Goal: Task Accomplishment & Management: Use online tool/utility

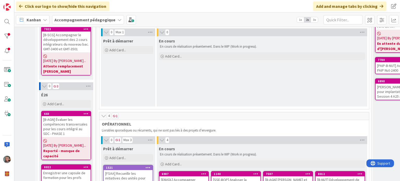
scroll to position [33, 91]
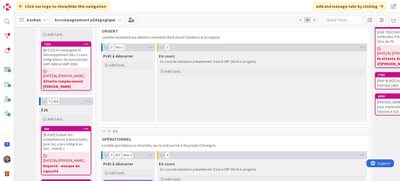
click at [118, 18] on icon at bounding box center [120, 20] width 4 height 4
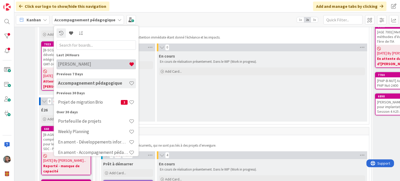
click at [80, 65] on h4 "[PERSON_NAME]" at bounding box center [93, 64] width 71 height 5
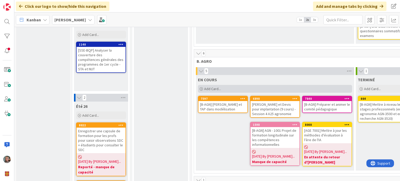
scroll to position [469, 0]
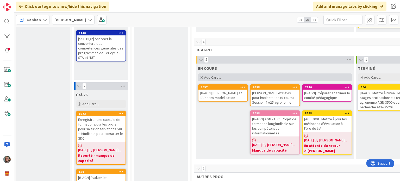
click at [210, 75] on span "Add Card..." at bounding box center [212, 77] width 17 height 5
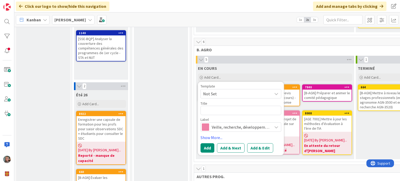
type textarea "x"
type textarea "["
type textarea "x"
type textarea "[]"
type textarea "x"
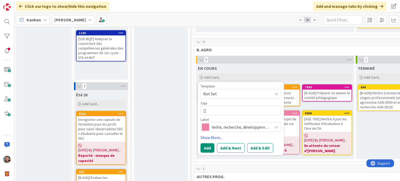
type textarea "[B]"
type textarea "x"
type textarea "[B-]"
type textarea "x"
type textarea "[B-A]"
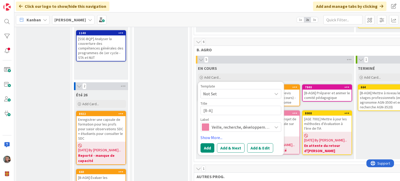
type textarea "x"
type textarea "[B-AN]"
type textarea "x"
type textarea "[B-A]"
type textarea "x"
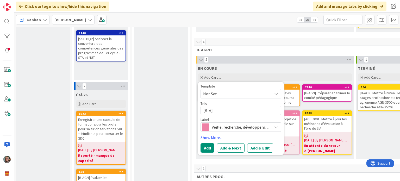
type textarea "[B-AG]"
type textarea "x"
type textarea "[B-AGN]"
type textarea "x"
type textarea "[B-AGN]"
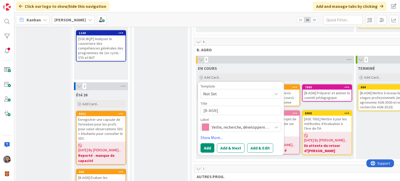
type textarea "x"
type textarea "[B-AGN] Mi"
type textarea "x"
type textarea "[B-AGN] Mis"
type textarea "x"
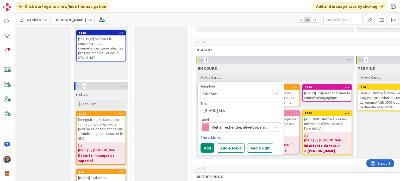
type textarea "[B-AGN] Mise"
type textarea "x"
type textarea "[B-AGN] Mise"
type textarea "x"
type textarea "[B-AGN] Mise a"
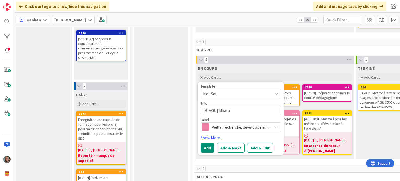
type textarea "x"
type textarea "[B-AGN] Mise a"
type textarea "x"
type textarea "[B-AGN] Mise a"
type textarea "x"
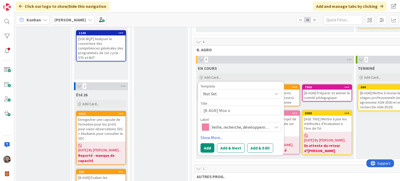
type textarea "[B-AGN] Mise"
type textarea "x"
type textarea "[B-AGN] Mise à"
type textarea "x"
type textarea "[B-AGN] Mise à"
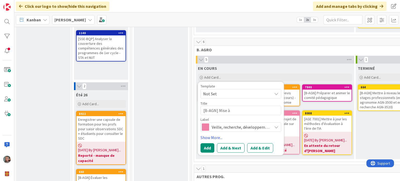
type textarea "x"
type textarea "[B-AGN] Mise à j"
type textarea "x"
type textarea "[B-AGN] Mise à jo"
type textarea "x"
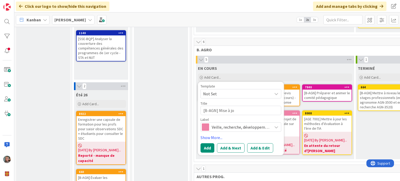
type textarea "[B-AGN] Mise à jou"
type textarea "x"
type textarea "[B-AGN] Mise à jour"
type textarea "x"
type textarea "[B-AGN] Mise à jour"
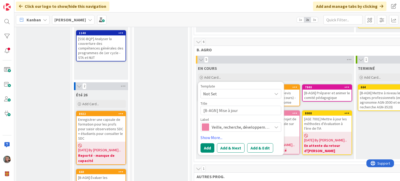
type textarea "x"
type textarea "[B-AGN] Mise à jour d"
type textarea "x"
type textarea "[B-AGN] Mise à jour de"
type textarea "x"
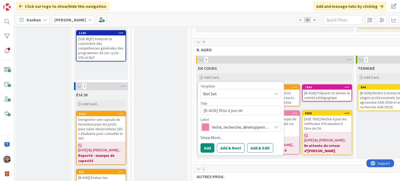
type textarea "[B-AGN] Mise à jour des"
type textarea "x"
type textarea "[B-AGN] Mise à jour des"
type textarea "x"
type textarea "[B-AGN] Mise à jour des"
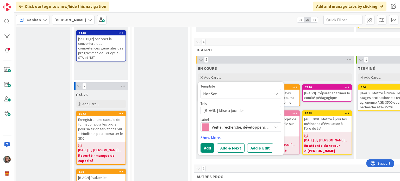
type textarea "x"
type textarea "[B-AGN] Mise à jour de"
type textarea "x"
type textarea "[B-AGN] Mise à jour de l"
type textarea "x"
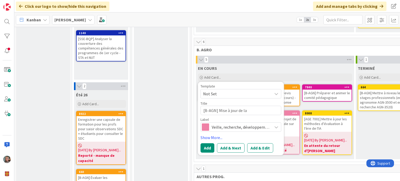
type textarea "[B-AGN] Mise à jour de la"
type textarea "x"
type textarea "[B-AGN] Mise à jour de la l"
type textarea "x"
type textarea "[B-AGN] Mise à jour de la"
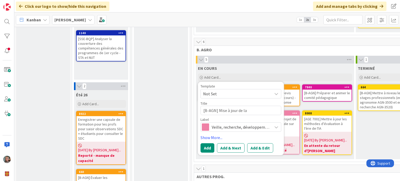
type textarea "x"
type textarea "[B-AGN] Mise à jour de la"
type textarea "x"
type textarea "[B-AGN] Mise à jour de l"
type textarea "x"
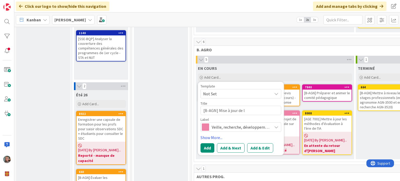
type textarea "[B-AGN] Mise à jour de"
type textarea "x"
type textarea "[B-AGN] Mise à jour de"
type textarea "x"
type textarea "[B-AGN] Mise à jour d"
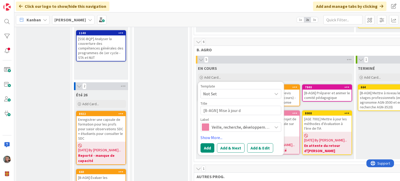
type textarea "x"
type textarea "[B-AGN] Mise à jour"
type textarea "x"
type textarea "[B-AGN] Mise à jour"
type textarea "x"
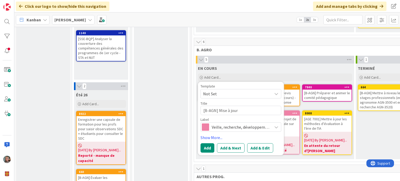
type textarea "[B-AGN] Mise à jou"
type textarea "x"
type textarea "[B-AGN] Mise à jo"
type textarea "x"
type textarea "[B-AGN] Mise à j"
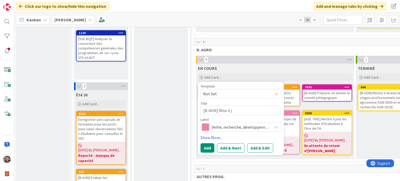
type textarea "x"
type textarea "[B-AGN] Mise à"
type textarea "x"
type textarea "[B-AGN] Mise à"
type textarea "x"
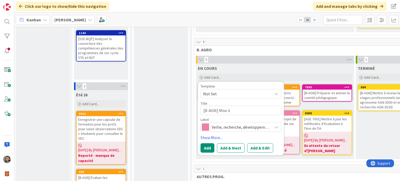
type textarea "[B-AGN] Mise"
type textarea "x"
type textarea "[B-AGN] Mise"
type textarea "x"
type textarea "[B-AGN] Mis"
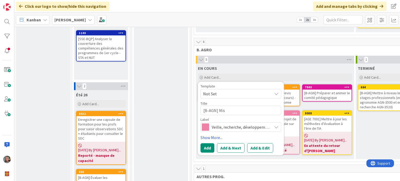
type textarea "x"
type textarea "[B-AGN] Mi"
type textarea "x"
type textarea "[B-AGN] M"
type textarea "x"
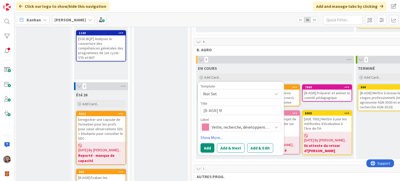
type textarea "[B-AGN] Me"
type textarea "x"
type textarea "[B-AGN] Met"
type textarea "x"
type textarea "[B-AGN] Mett"
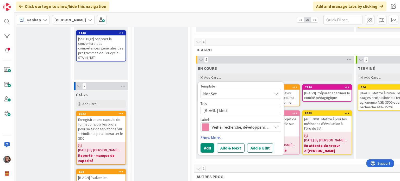
type textarea "x"
type textarea "[B-AGN] Mette"
type textarea "x"
type textarea "[B-AGN] Mette"
type textarea "x"
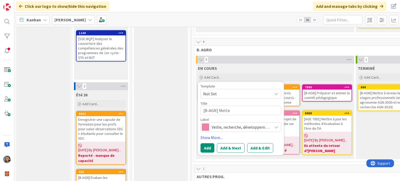
type textarea "[B-AGN] Mette à"
type textarea "x"
type textarea "[B-AGN] Mette à"
type textarea "x"
type textarea "[B-AGN] Mette à j"
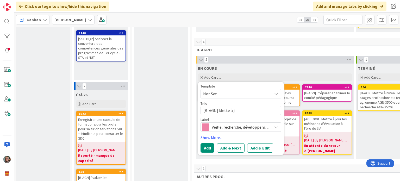
type textarea "x"
type textarea "[B-AGN] Mette à jo"
type textarea "x"
type textarea "[B-AGN] Mette à jour"
type textarea "x"
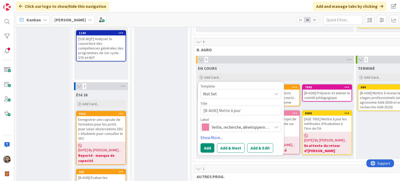
type textarea "[B-AGN] Mette à jour"
type textarea "x"
type textarea "[B-AGN] Mette à jour l"
type textarea "x"
type textarea "[B-AGN] Mette à jour la"
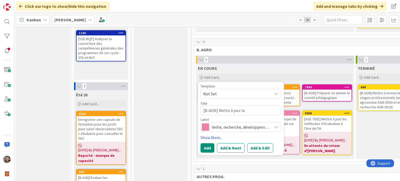
type textarea "x"
type textarea "[B-AGN] Mette à jour la l"
type textarea "x"
type textarea "[B-AGN] Mette à jour la li"
type textarea "x"
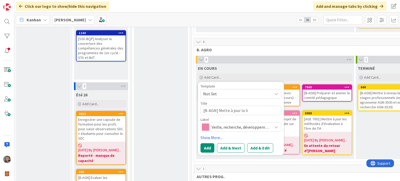
type textarea "[B-AGN] Mette à jour la lis"
type textarea "x"
type textarea "[B-AGN] Mette à jour la list"
type textarea "x"
type textarea "[B-AGN] Mette à jour la liste"
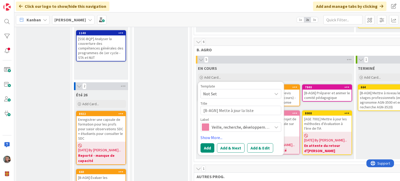
type textarea "x"
type textarea "[B-AGN] Mette à jour la liste"
type textarea "x"
type textarea "[B-AGN] Mette à jour la liste d"
type textarea "x"
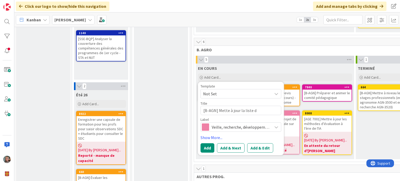
type textarea "[B-AGN] Mette à jour la liste de"
type textarea "x"
type textarea "[B-AGN] Mette à jour la liste des"
type textarea "x"
type textarea "[B-AGN] Mette à jour la liste des c"
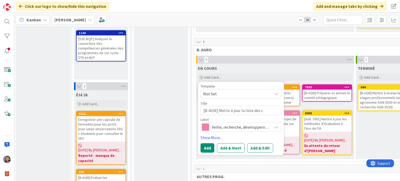
type textarea "x"
type textarea "[B-AGN] Mette à jour la liste des co"
type textarea "x"
type textarea "[B-AGN] Mette à jour la liste des cou"
type textarea "x"
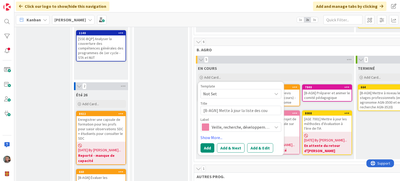
type textarea "[B-AGN] Mette à jour la liste des cour"
type textarea "x"
type textarea "[B-AGN] Mette à jour la liste des cours"
type textarea "x"
type textarea "[B-AGN] Mette à jour la liste des cour"
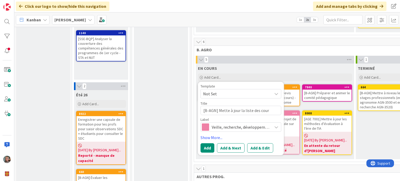
type textarea "x"
type textarea "[B-AGN] Mette à jour la liste des cours"
type textarea "x"
type textarea "[B-AGN] Mette à jour la liste des cours"
type textarea "x"
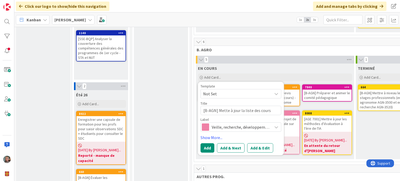
type textarea "[B-AGN] Mette à jour la liste des cours c"
type textarea "x"
type textarea "[B-AGN] Mette à jour la liste des cours co"
type textarea "x"
type textarea "[B-AGN] Mette à jour la liste des cours con"
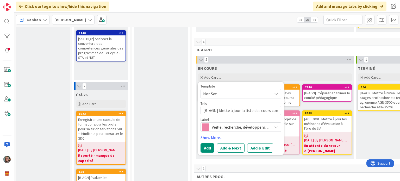
type textarea "x"
type textarea "[B-AGN] Mette à jour la liste des cours cont"
type textarea "x"
type textarea "[B-AGN] Mette à jour la liste des cours contr"
type textarea "x"
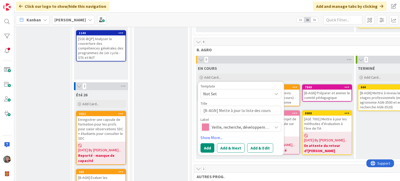
type textarea "[B-AGN] Mette à jour la liste des cours contri"
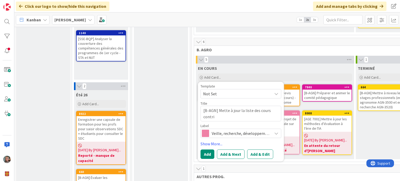
type textarea "x"
type textarea "[B-AGN] Mette à jour la liste des cours contrib"
type textarea "x"
type textarea "[B-AGN] Mette à jour la liste des cours contribu"
type textarea "x"
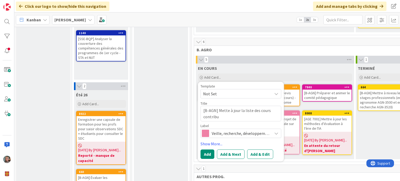
type textarea "[B-AGN] Mette à jour la liste des cours contribut"
type textarea "x"
type textarea "[B-AGN] Mette à jour la liste des cours contributo"
type textarea "x"
type textarea "[B-AGN] Mette à jour la liste des cours contributoi"
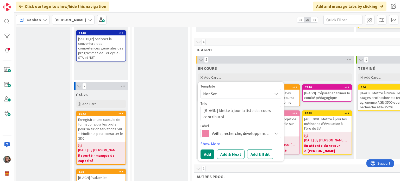
type textarea "x"
type textarea "[B-AGN] Mette à jour la liste des cours contributoir"
type textarea "x"
type textarea "[B-AGN] Mette à jour la liste des cours contributoires"
type textarea "x"
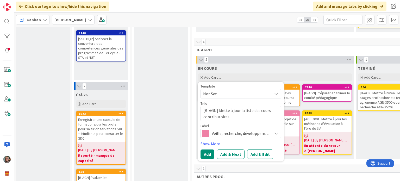
type textarea "[B-AGN] Mette à jour la liste des cours contributoires"
type textarea "x"
type textarea "[B-AGN] Mette à jour la liste des cours contributoires à"
type textarea "x"
type textarea "[B-AGN] Mette à jour la liste des cours contributoires à"
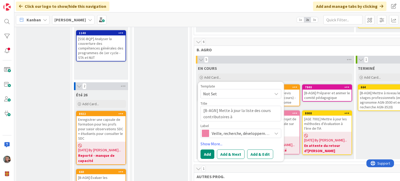
type textarea "x"
type textarea "[B-AGN] Mette à jour la liste des cours contributoires à '"
type textarea "x"
type textarea "[B-AGN] Mette à jour la liste des cours contributoires à"
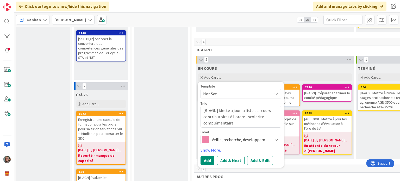
click at [227, 136] on span "Veille, recherche, développement" at bounding box center [241, 139] width 58 height 7
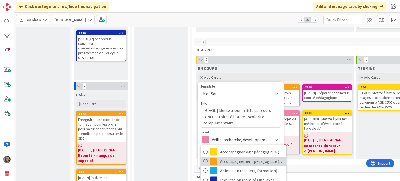
click at [255, 157] on span "Accompagnement pédagogique (prog" at bounding box center [252, 161] width 64 height 8
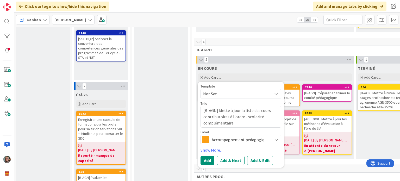
scroll to position [495, 0]
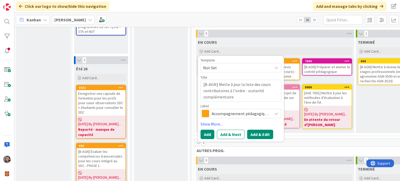
click at [263, 130] on button "Add & Edit" at bounding box center [260, 134] width 26 height 9
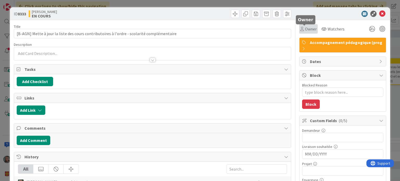
click at [306, 30] on span "Owner" at bounding box center [311, 29] width 12 height 6
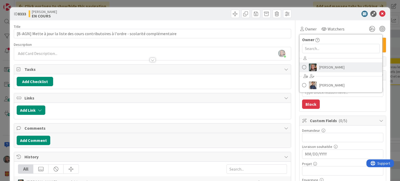
click at [311, 65] on img at bounding box center [313, 67] width 8 height 8
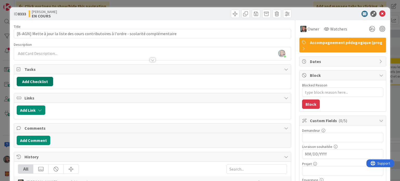
click at [41, 82] on button "Add Checklist" at bounding box center [35, 81] width 36 height 9
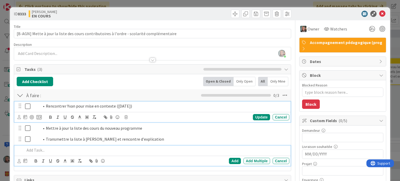
click at [28, 106] on icon at bounding box center [27, 106] width 5 height 6
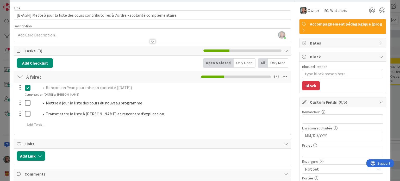
scroll to position [52, 0]
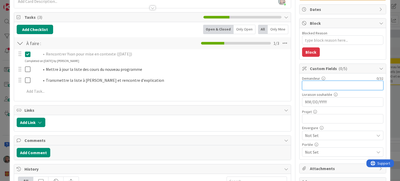
click at [312, 89] on input "text" at bounding box center [342, 85] width 81 height 9
click at [325, 103] on input "MM/DD/YYYY" at bounding box center [343, 102] width 76 height 9
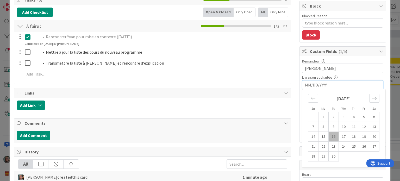
scroll to position [78, 0]
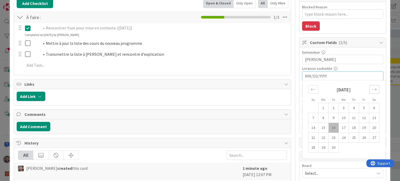
click at [372, 89] on icon "Move forward to switch to the next month." at bounding box center [374, 89] width 5 height 5
click at [351, 147] on td "30" at bounding box center [354, 148] width 10 height 10
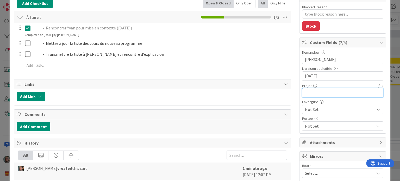
click at [302, 93] on input "text" at bounding box center [342, 92] width 81 height 9
click at [305, 109] on span "Not Set" at bounding box center [338, 109] width 67 height 7
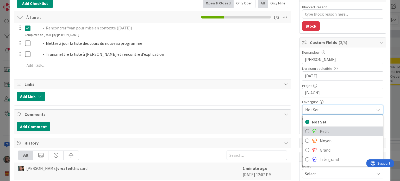
click at [313, 130] on span at bounding box center [314, 131] width 5 height 4
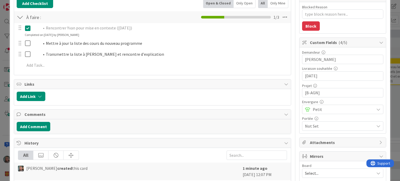
click at [315, 124] on span "Not Set" at bounding box center [339, 126] width 69 height 6
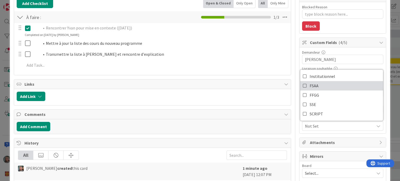
click at [303, 84] on icon at bounding box center [305, 86] width 4 height 8
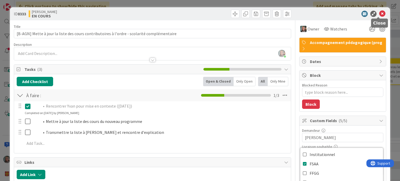
click at [379, 13] on icon at bounding box center [382, 14] width 6 height 6
